Goal: Task Accomplishment & Management: Manage account settings

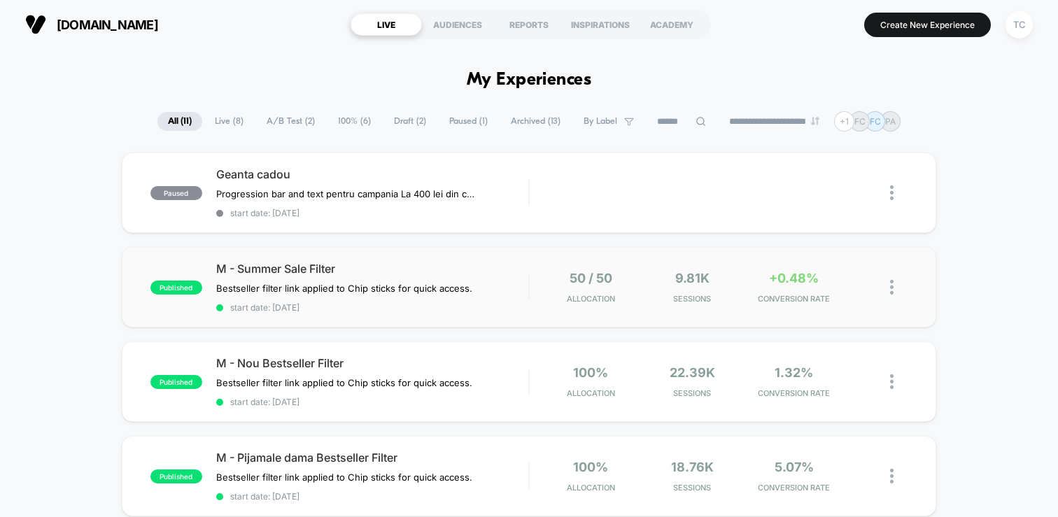
click at [535, 316] on div "published M - Summer Sale Filter Bestseller filter link applied to Chip sticks …" at bounding box center [529, 287] width 814 height 80
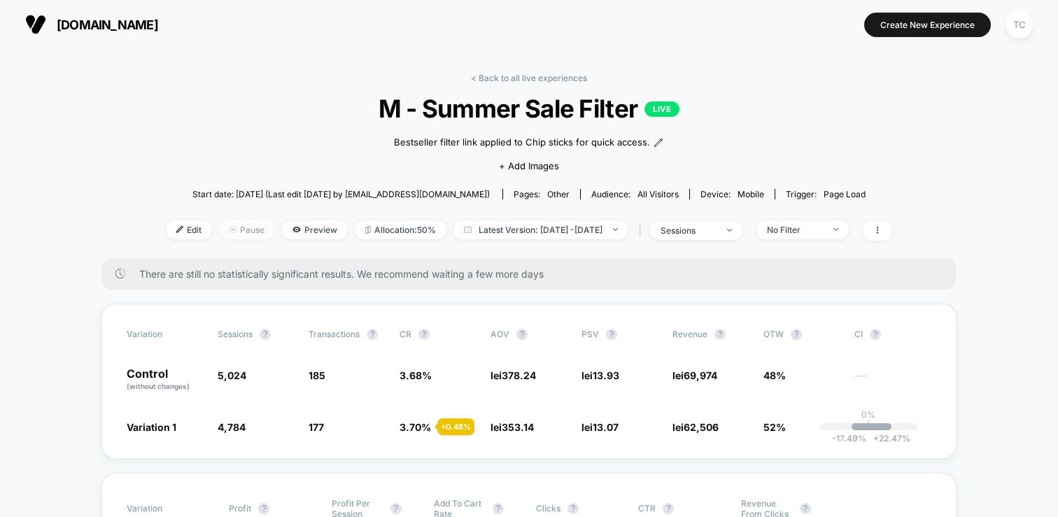
click at [225, 226] on span "Pause" at bounding box center [247, 229] width 56 height 19
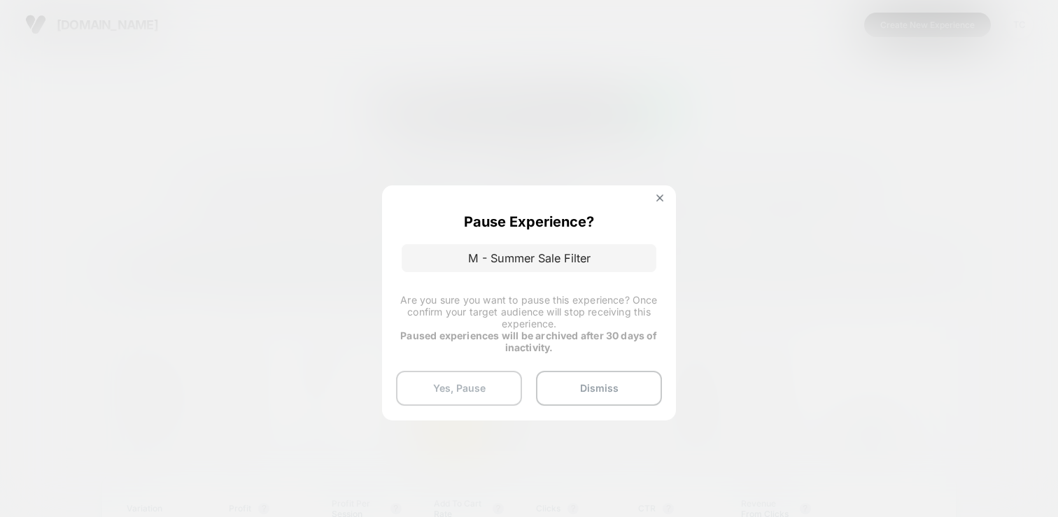
click at [466, 386] on button "Yes, Pause" at bounding box center [459, 388] width 126 height 35
